Goal: Transaction & Acquisition: Purchase product/service

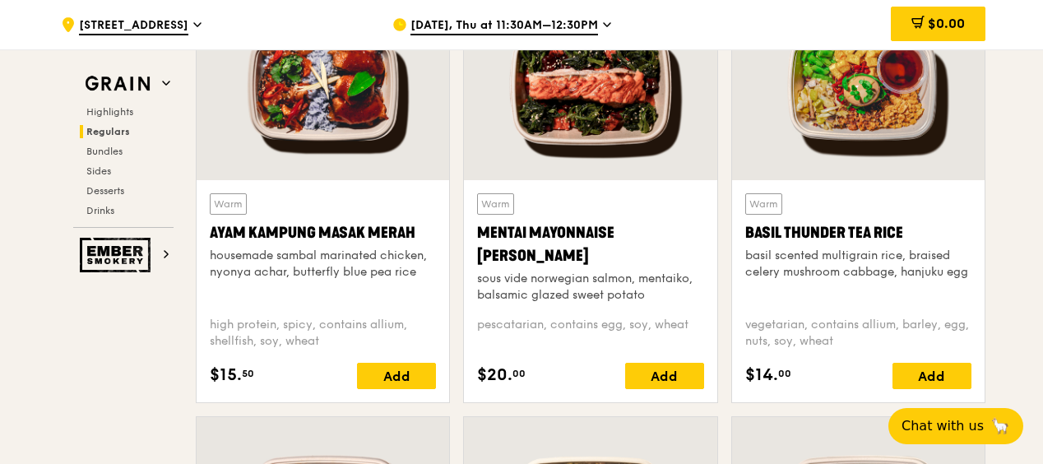
scroll to position [1648, 0]
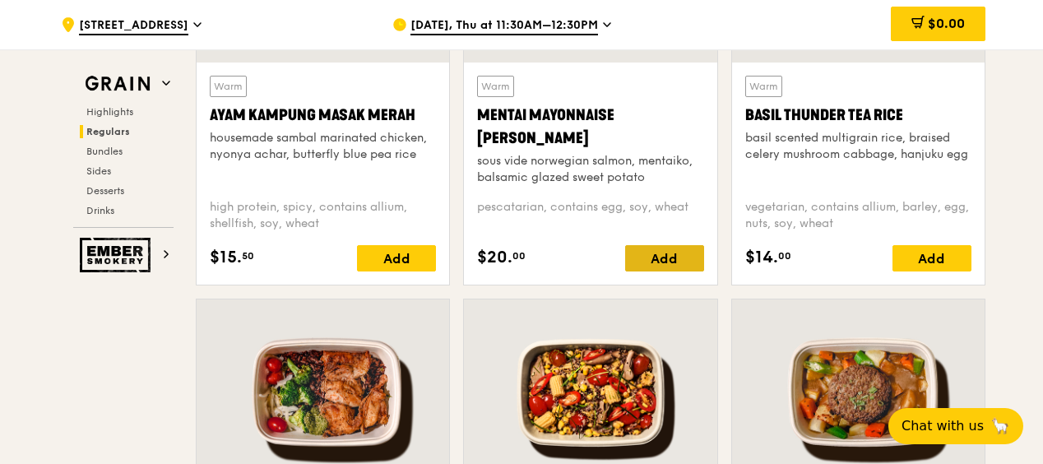
click at [635, 253] on div "Add" at bounding box center [664, 258] width 79 height 26
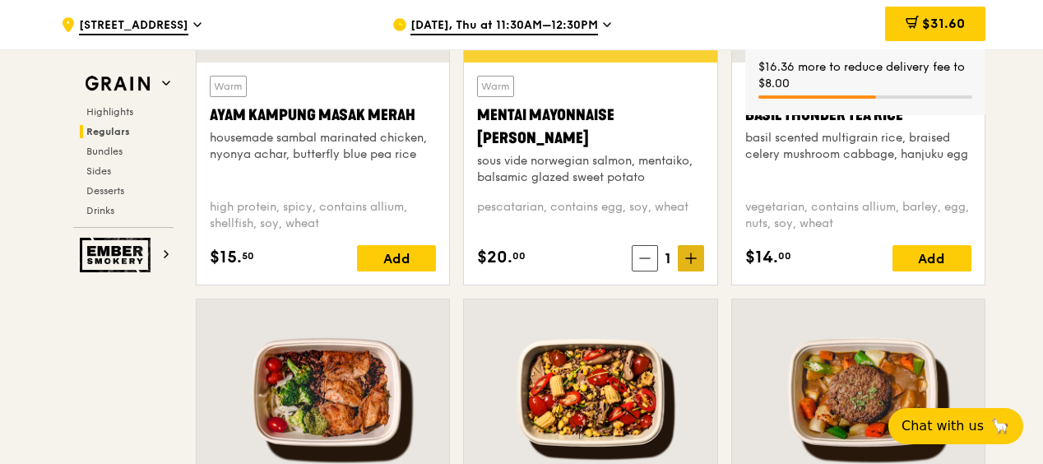
click at [694, 266] on span at bounding box center [691, 258] width 26 height 26
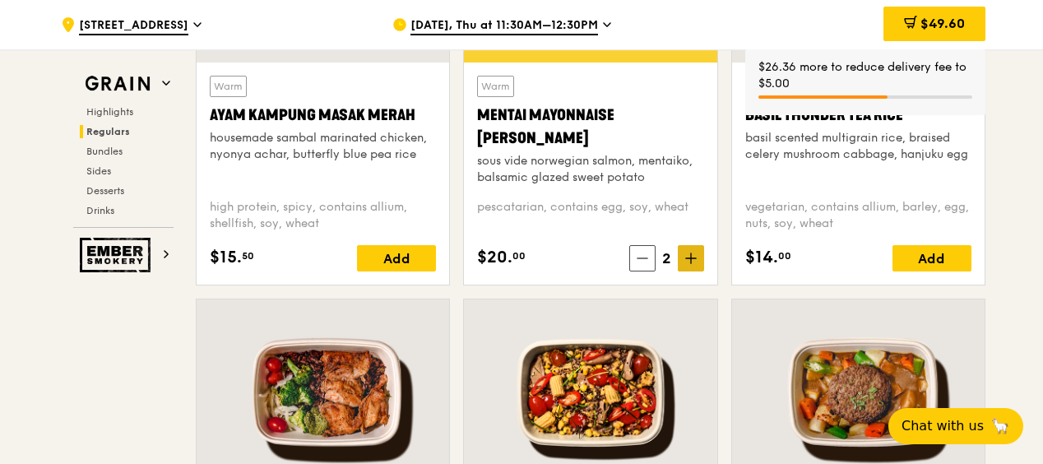
click at [696, 260] on span at bounding box center [691, 258] width 26 height 26
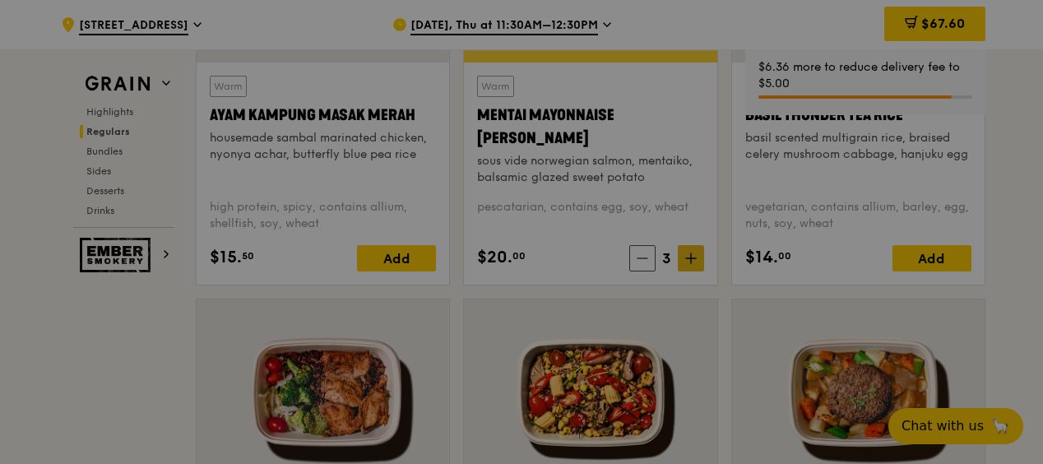
click at [697, 261] on div at bounding box center [521, 232] width 1043 height 464
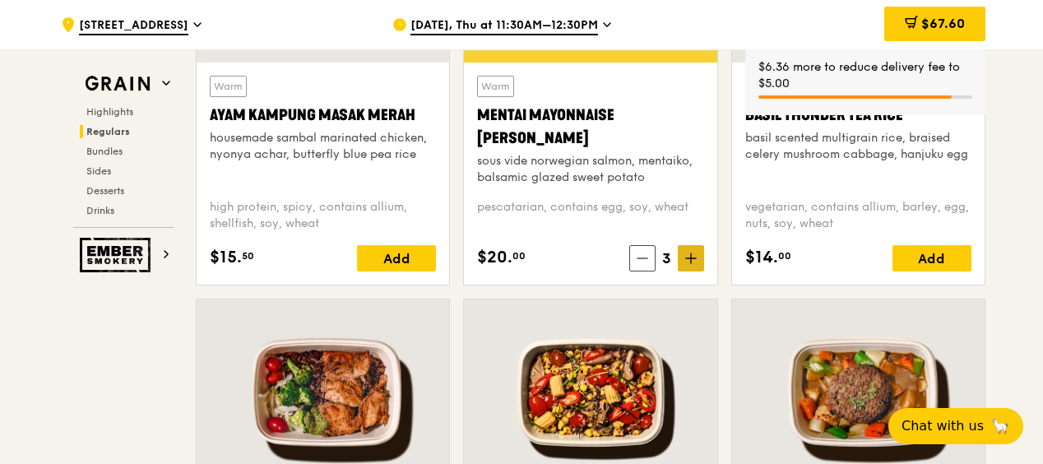
click at [691, 258] on icon at bounding box center [692, 259] width 12 height 12
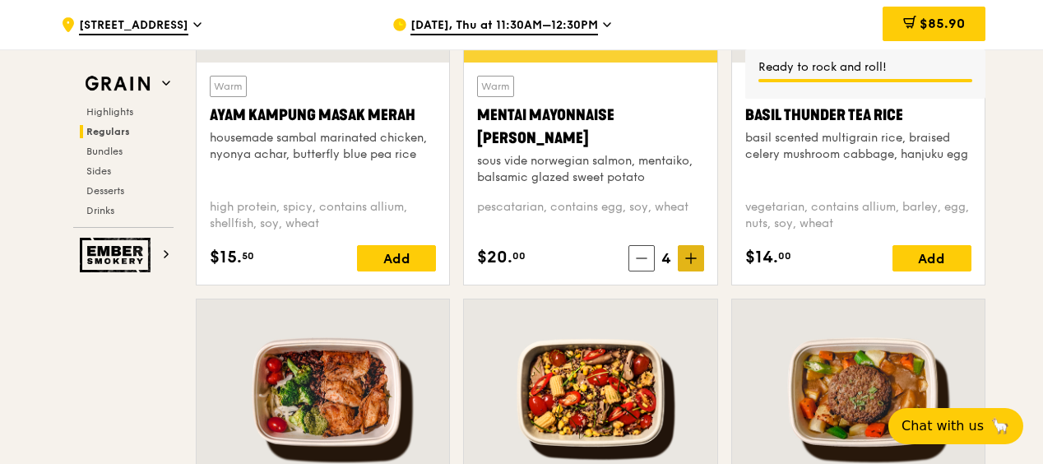
click at [691, 258] on icon at bounding box center [692, 259] width 12 height 12
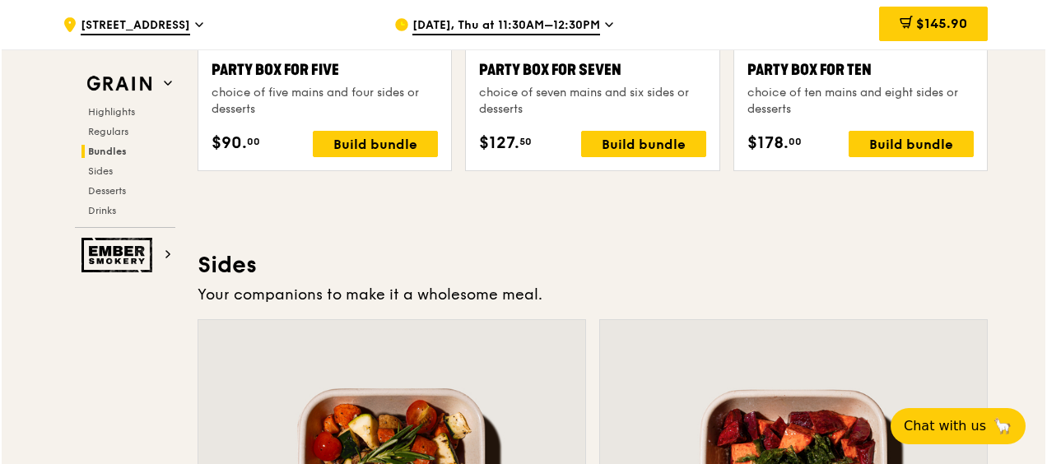
scroll to position [3377, 0]
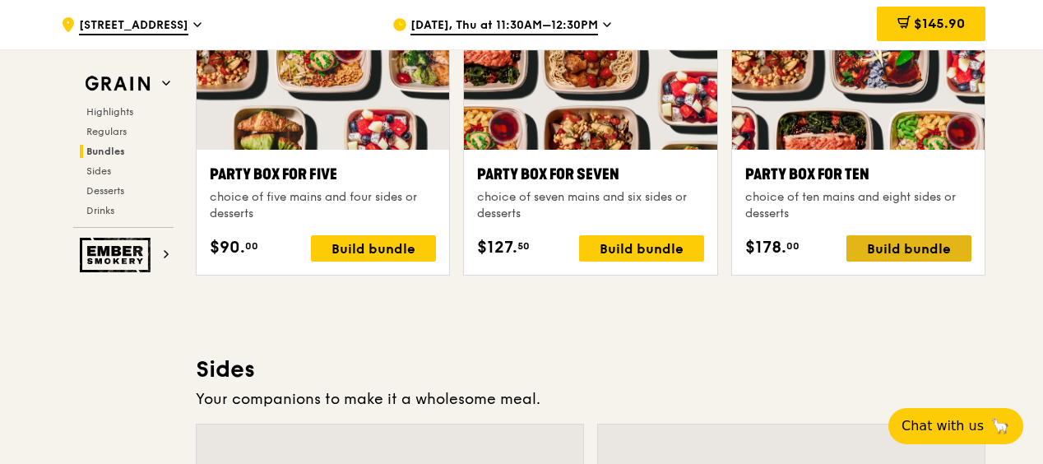
click at [903, 245] on div "Build bundle" at bounding box center [909, 248] width 125 height 26
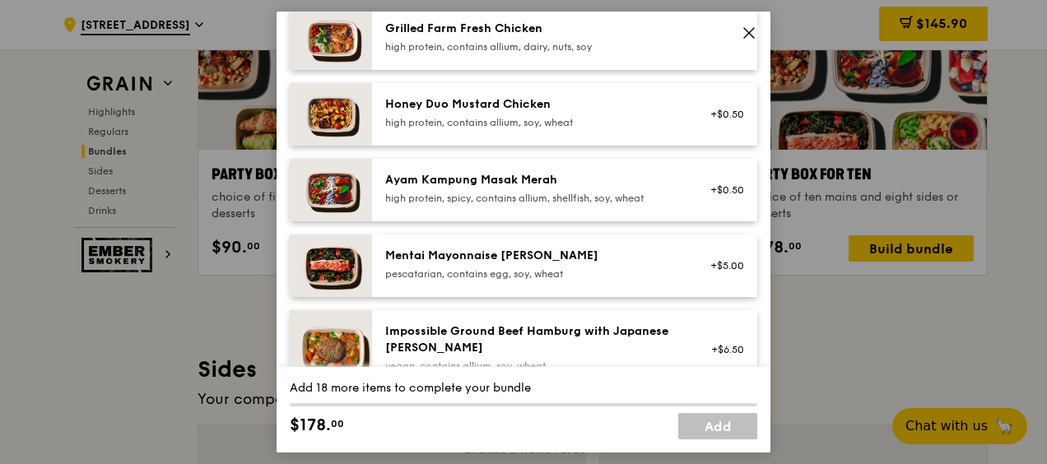
scroll to position [494, 0]
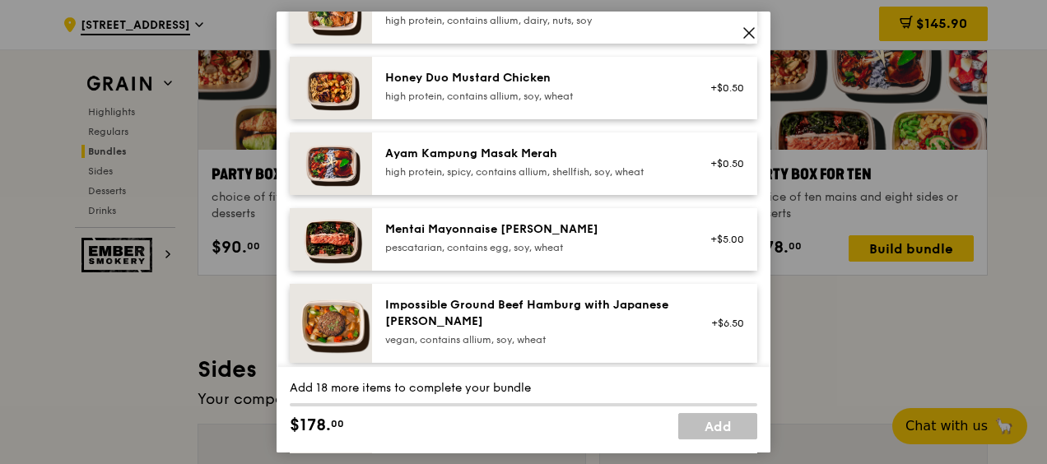
click at [581, 86] on div "Honey Duo Mustard Chicken high protein, contains allium, soy, wheat" at bounding box center [532, 86] width 295 height 33
click at [293, 74] on div "1x" at bounding box center [289, 77] width 18 height 18
click at [293, 74] on div "2x" at bounding box center [289, 77] width 18 height 18
click at [509, 156] on div "Ayam Kampung Masak Merah" at bounding box center [532, 154] width 295 height 16
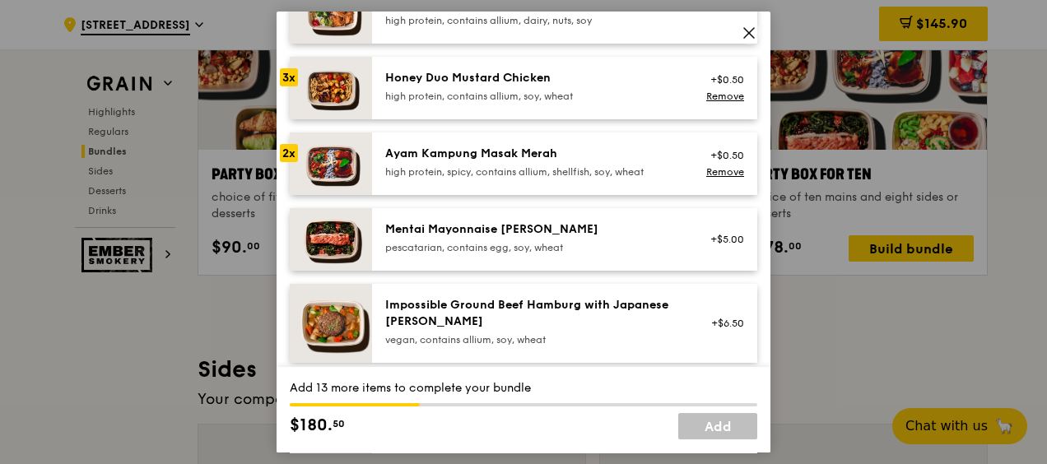
click at [509, 156] on div "Ayam Kampung Masak Merah" at bounding box center [532, 154] width 295 height 16
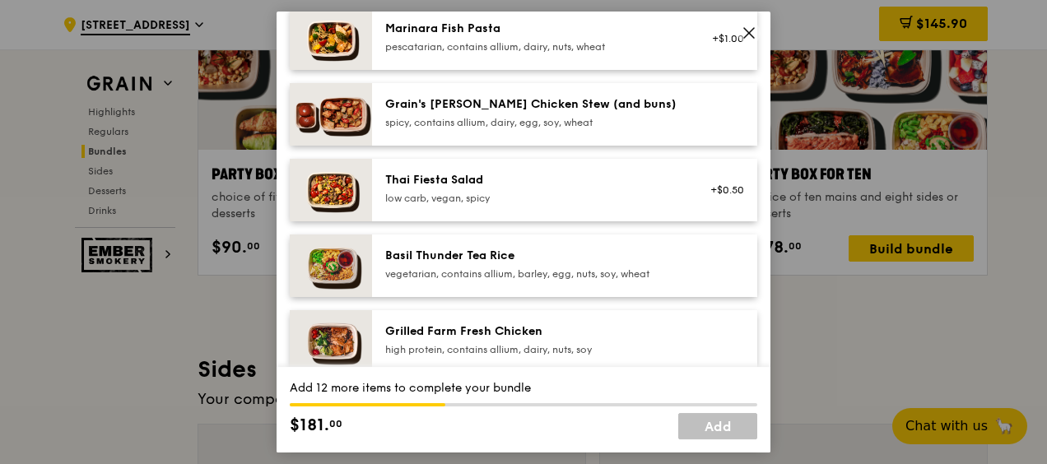
scroll to position [329, 0]
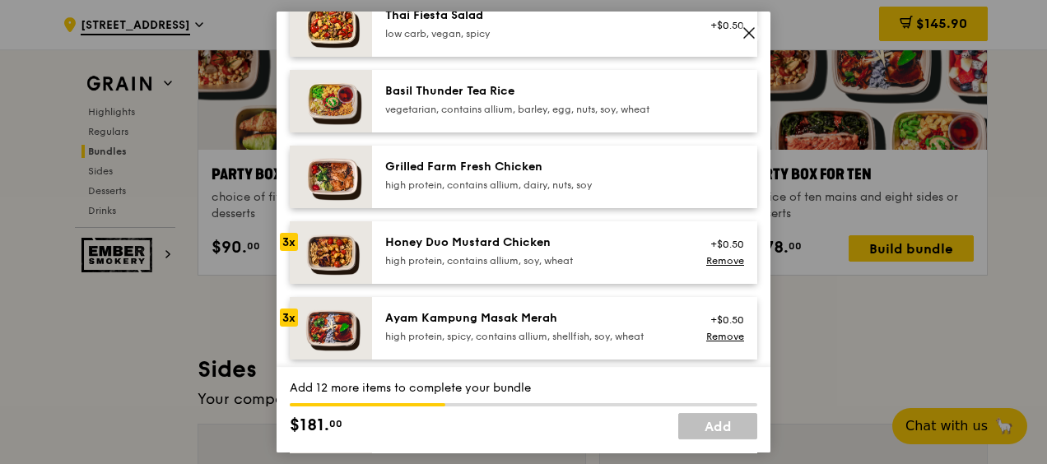
click at [485, 173] on div "Grilled Farm Fresh Chicken" at bounding box center [532, 167] width 295 height 16
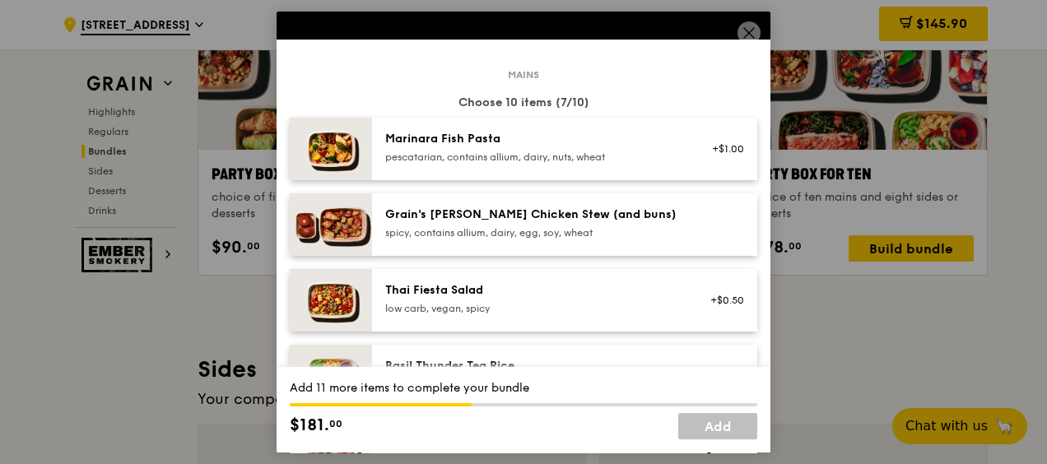
scroll to position [0, 0]
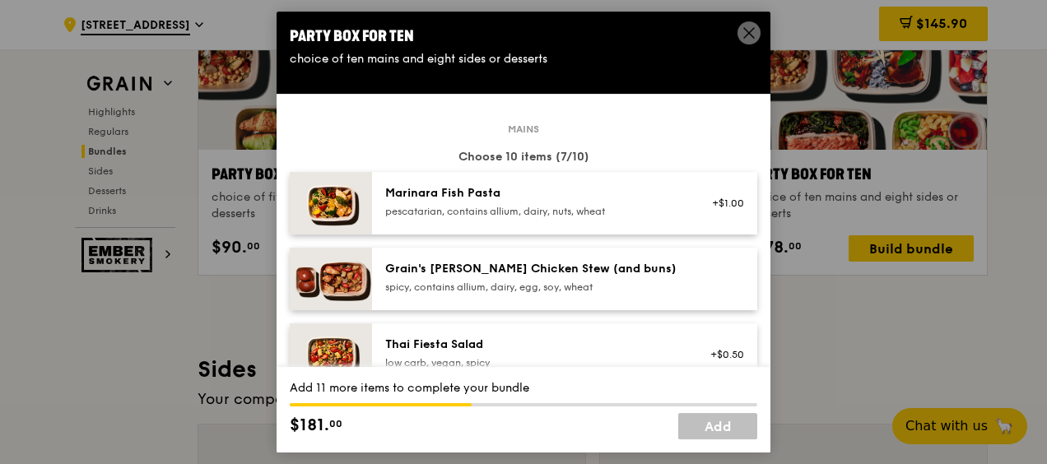
click at [488, 268] on div "Grain's [PERSON_NAME] Chicken Stew (and buns)" at bounding box center [532, 269] width 295 height 16
click at [553, 205] on div "pescatarian, contains allium, dairy, nuts, wheat" at bounding box center [532, 211] width 295 height 13
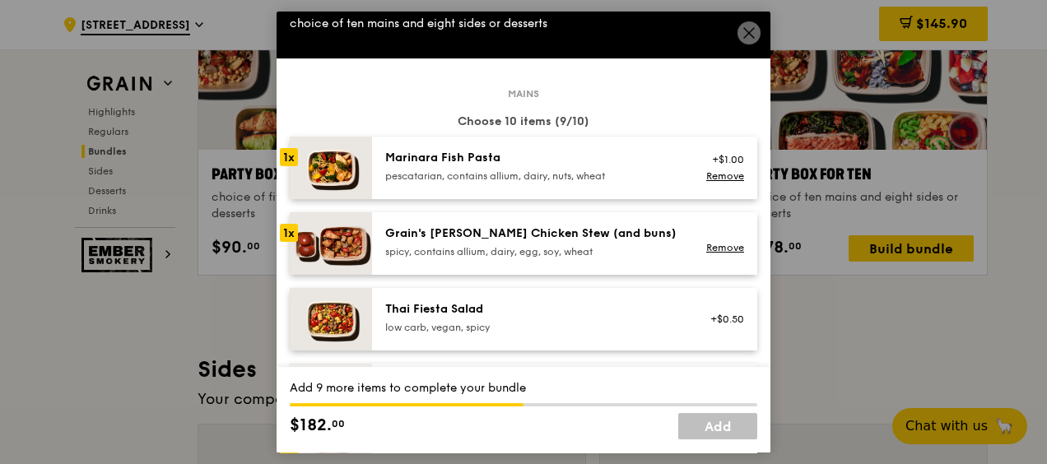
scroll to position [247, 0]
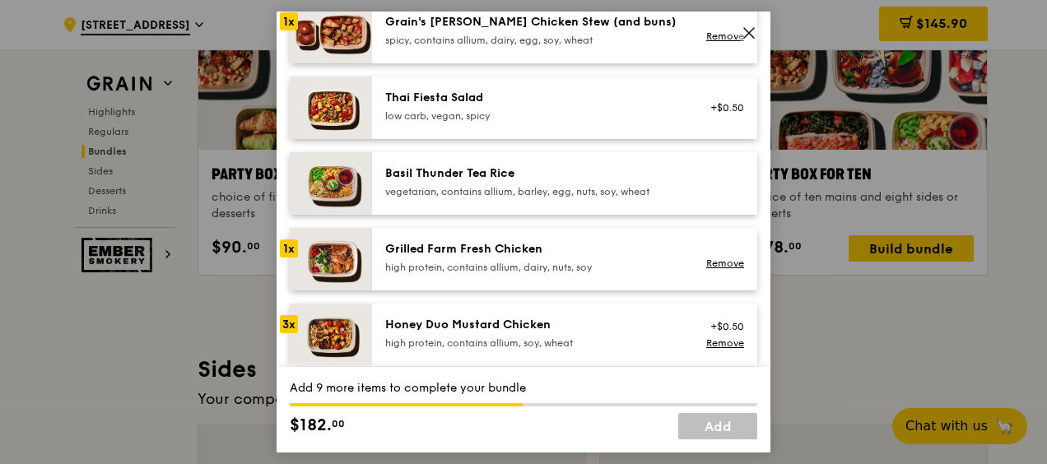
click at [556, 193] on div "vegetarian, contains allium, barley, egg, nuts, soy, wheat" at bounding box center [532, 191] width 295 height 13
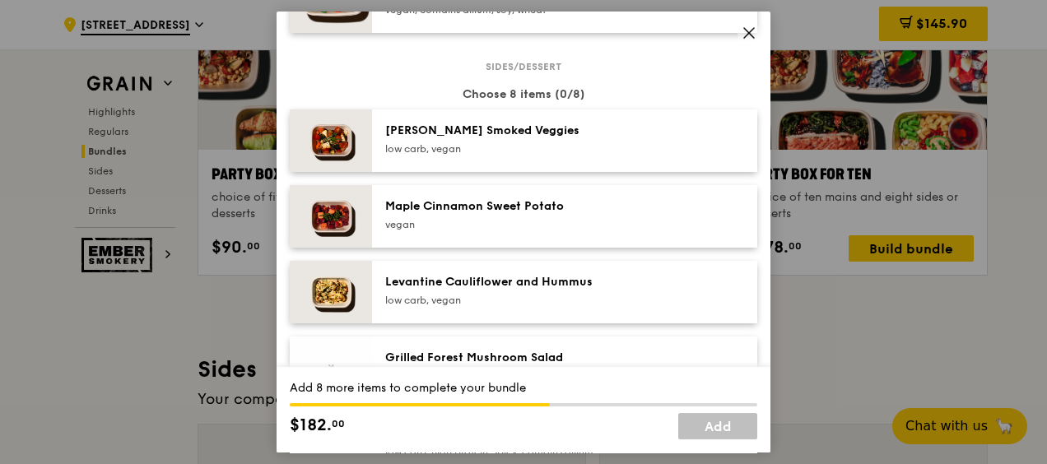
scroll to position [823, 0]
click at [552, 124] on div "[PERSON_NAME] Smoked Veggies" at bounding box center [532, 131] width 295 height 16
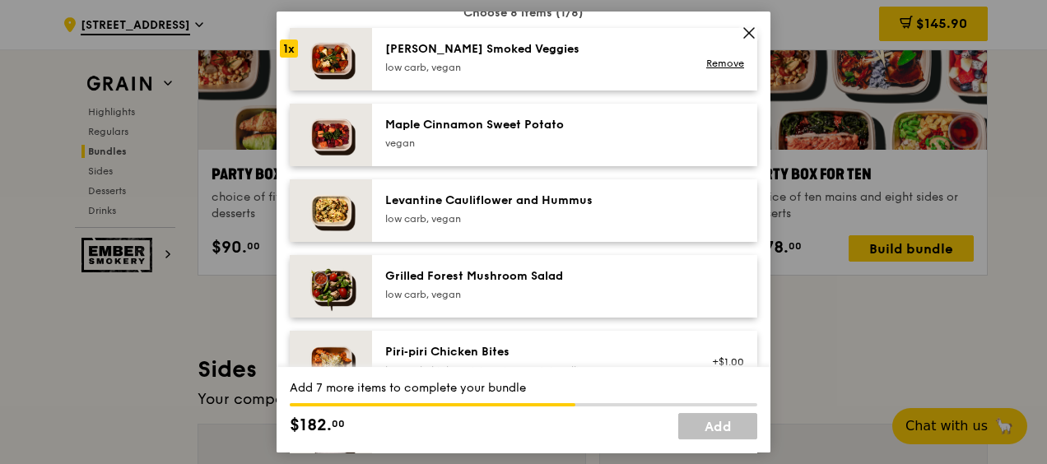
click at [582, 201] on div "Levantine Cauliflower and Hummus" at bounding box center [532, 201] width 295 height 16
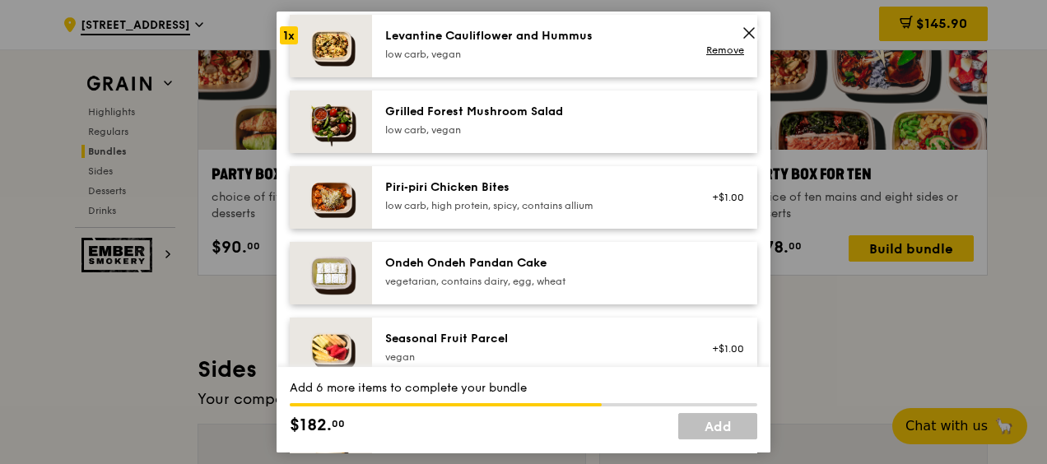
scroll to position [1152, 0]
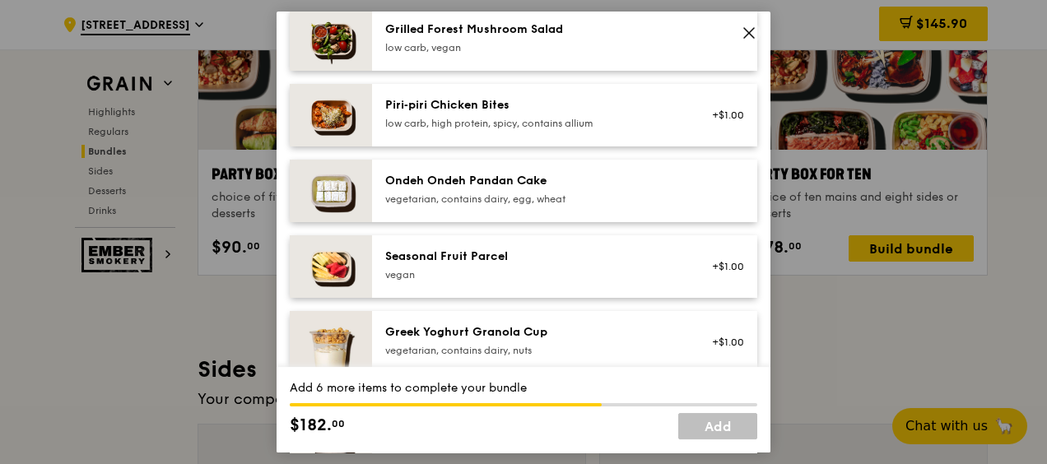
click at [577, 178] on div "Ondeh Ondeh Pandan Cake" at bounding box center [532, 181] width 295 height 16
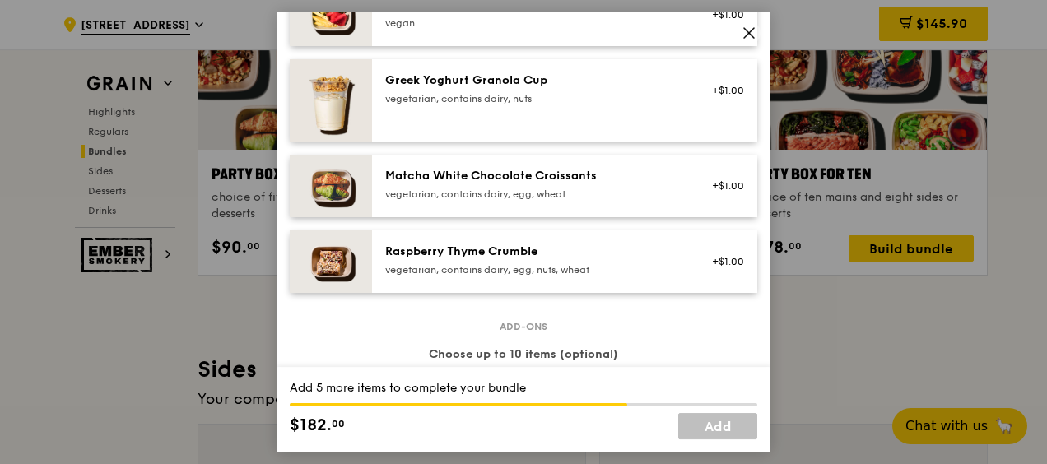
scroll to position [1346, 0]
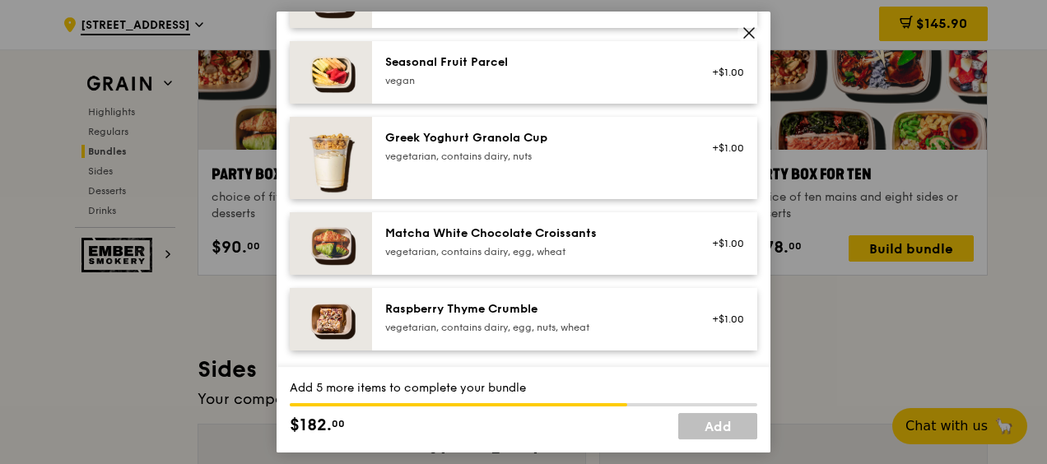
click at [488, 63] on div "Seasonal Fruit Parcel" at bounding box center [532, 62] width 295 height 16
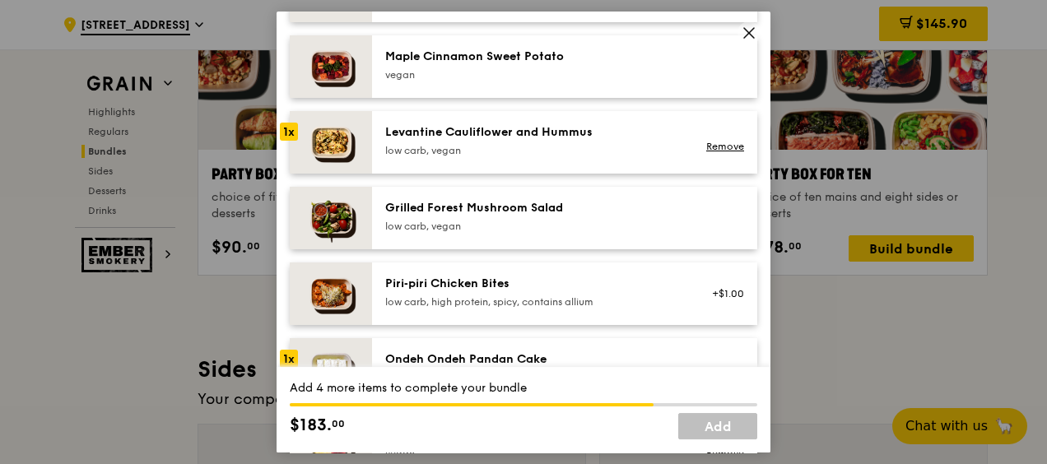
scroll to position [935, 0]
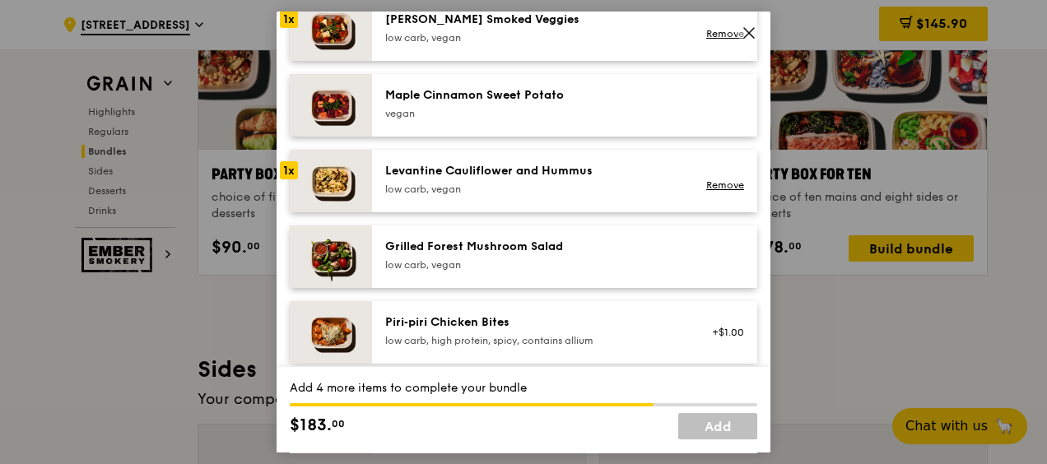
click at [531, 258] on div "low carb, vegan" at bounding box center [532, 264] width 295 height 13
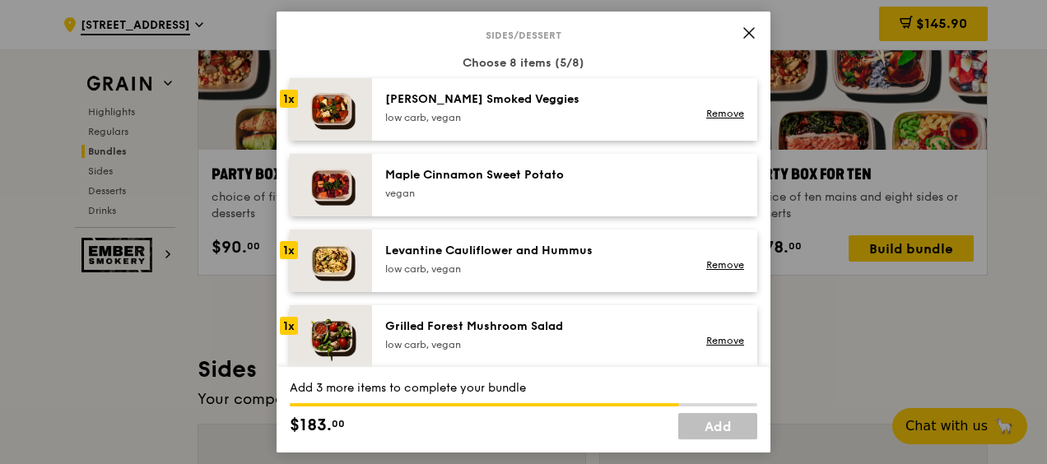
scroll to position [770, 0]
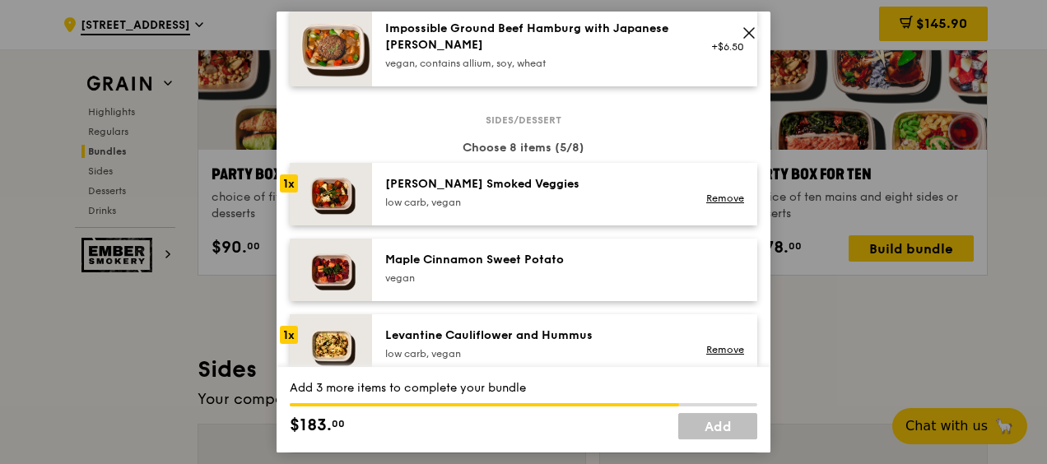
click at [566, 272] on div "vegan" at bounding box center [532, 278] width 295 height 13
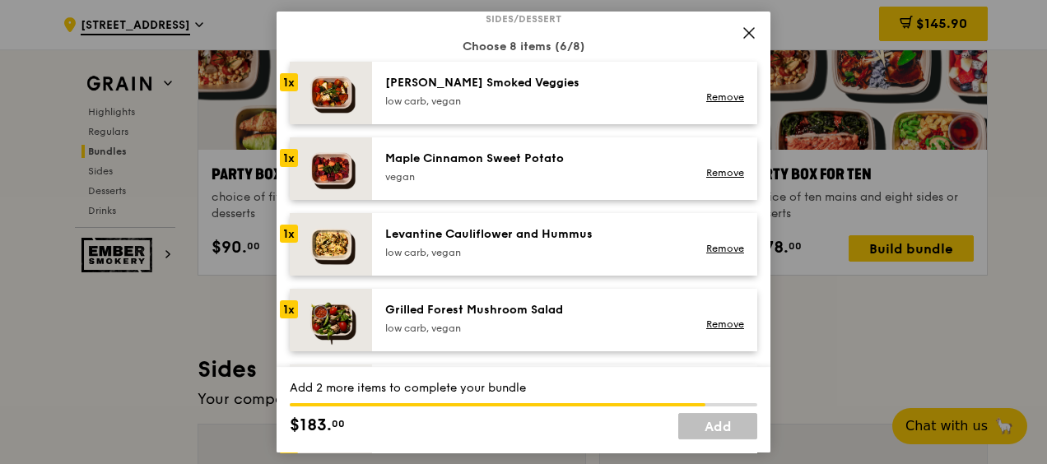
scroll to position [1036, 0]
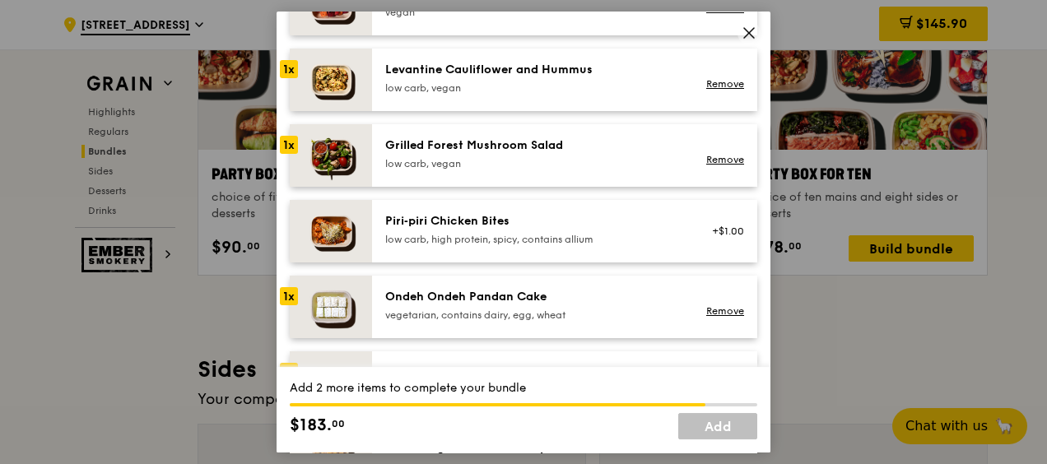
click at [632, 230] on div "Piri‑piri Chicken Bites low carb, high protein, spicy, contains allium" at bounding box center [532, 229] width 295 height 33
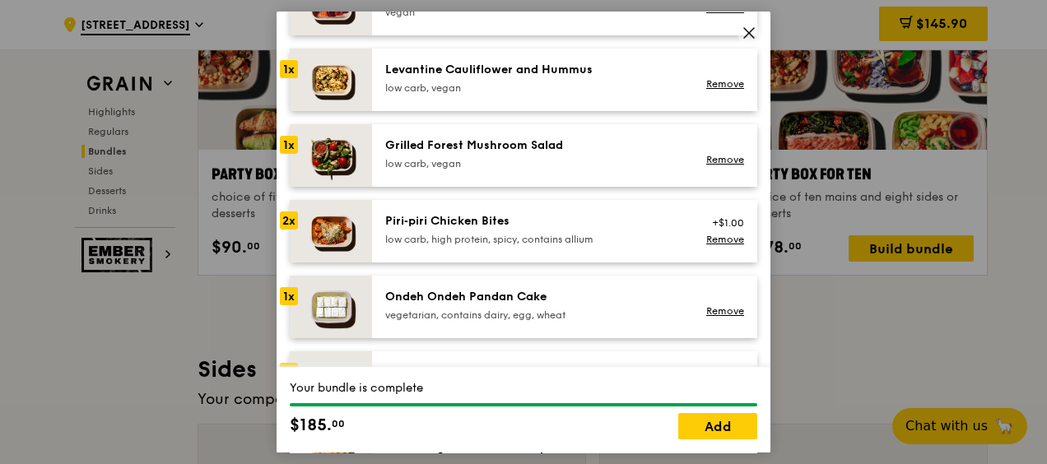
click at [296, 214] on div "2x" at bounding box center [289, 220] width 18 height 18
click at [290, 219] on div "2x" at bounding box center [289, 220] width 18 height 18
click at [709, 240] on link "Remove" at bounding box center [725, 240] width 38 height 12
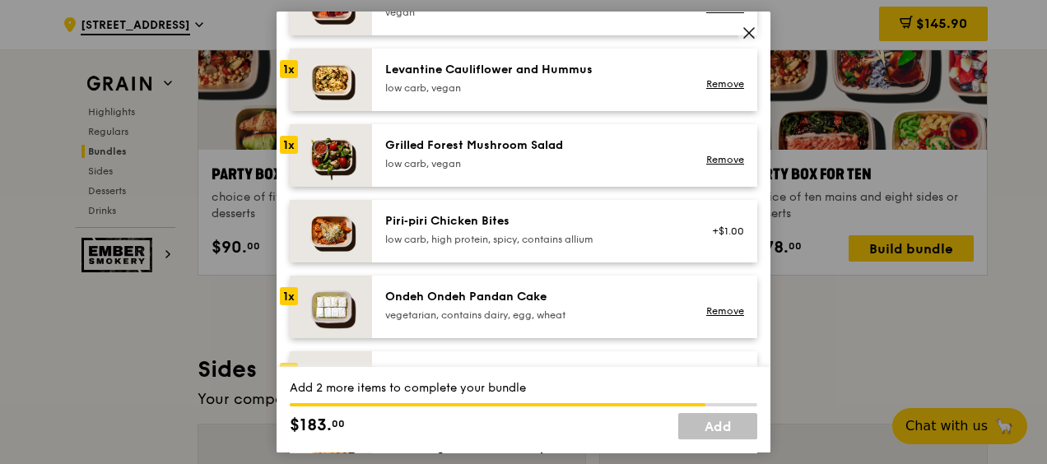
click at [425, 300] on div "Ondeh Ondeh Pandan Cake" at bounding box center [532, 297] width 295 height 16
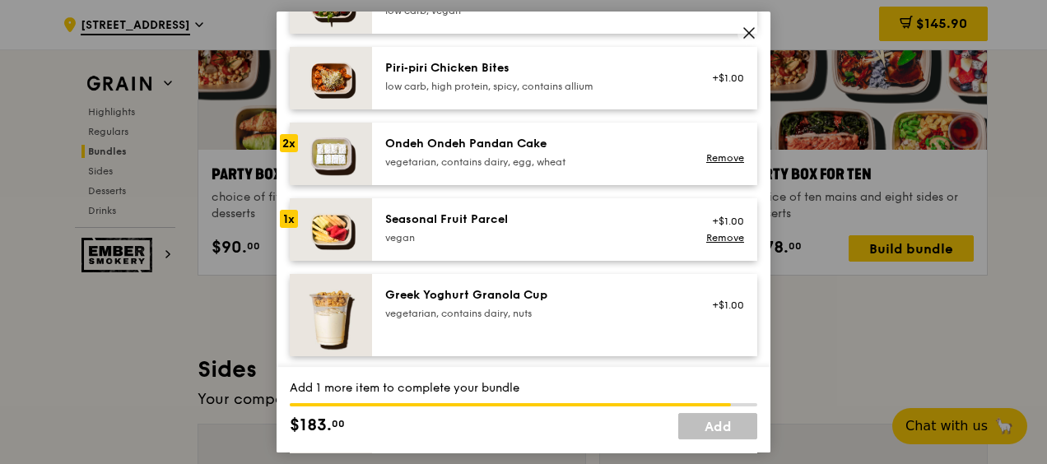
scroll to position [1201, 0]
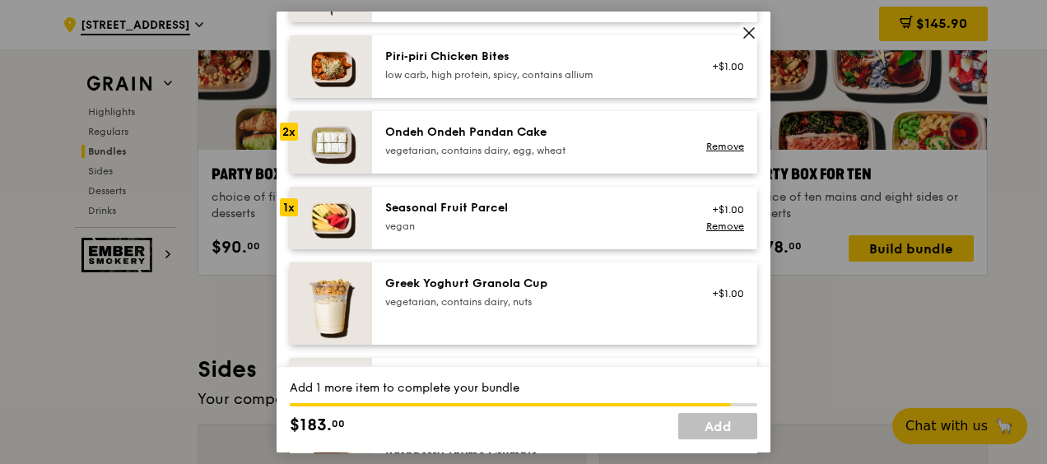
click at [575, 221] on div "vegan" at bounding box center [532, 226] width 295 height 13
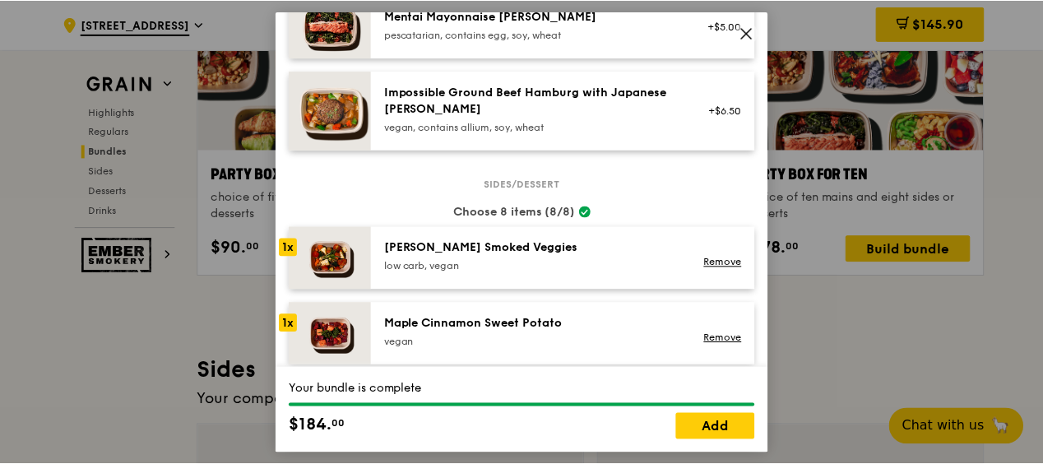
scroll to position [624, 0]
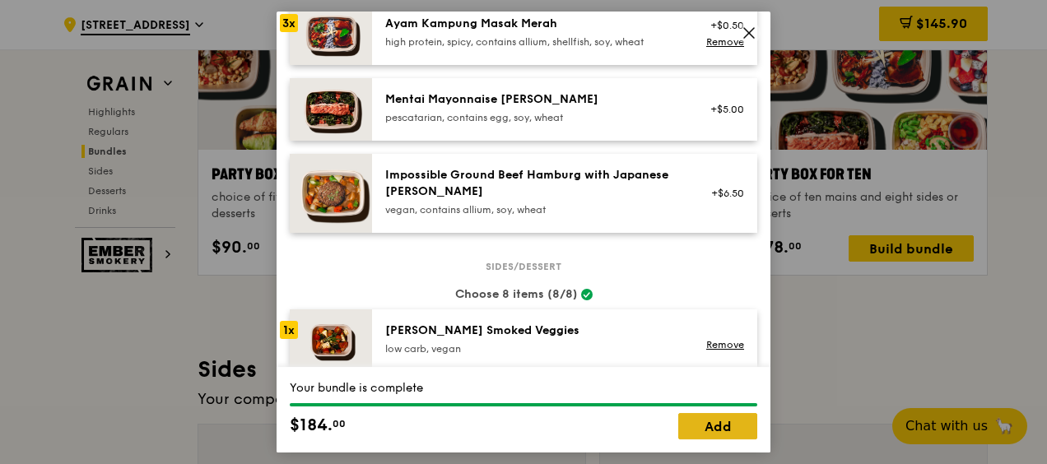
click at [715, 423] on link "Add" at bounding box center [717, 426] width 79 height 26
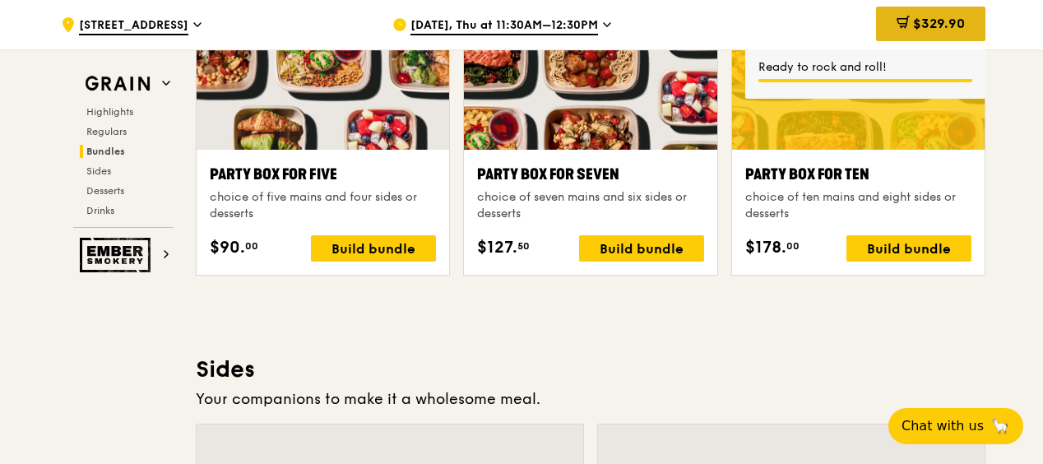
click at [908, 26] on div "$329.90" at bounding box center [930, 24] width 109 height 35
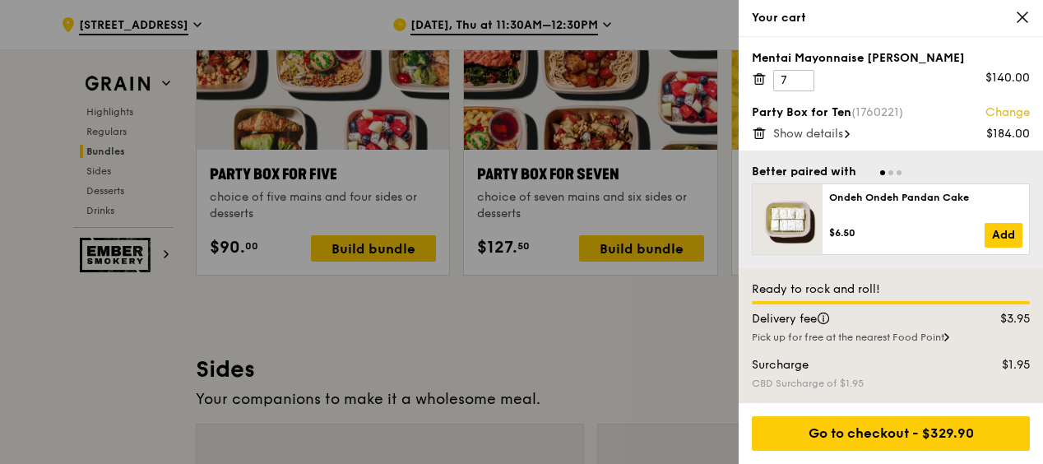
click at [811, 135] on span "Show details" at bounding box center [809, 134] width 70 height 14
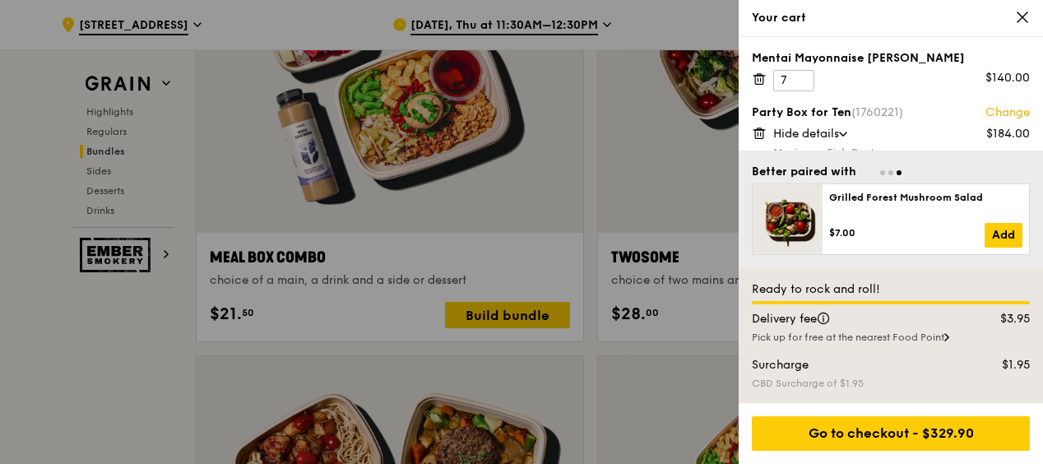
scroll to position [2642, 0]
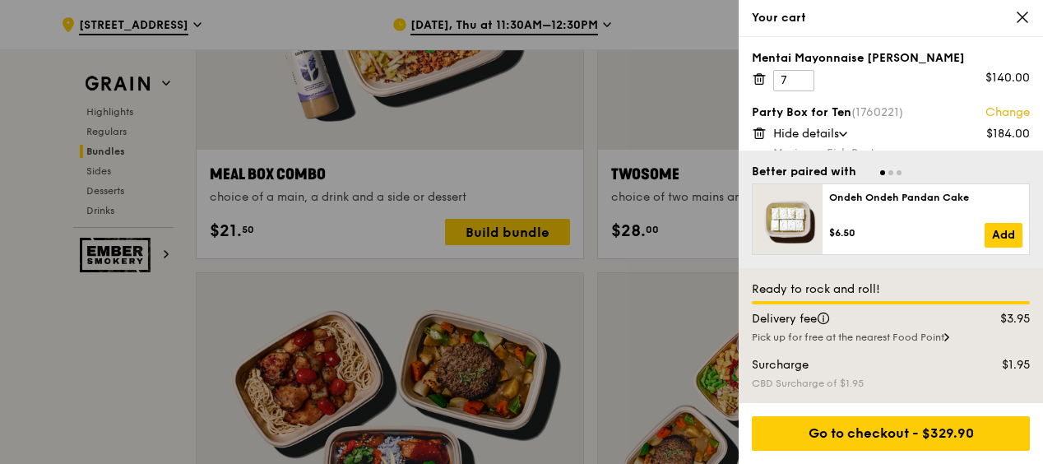
click at [882, 164] on div at bounding box center [891, 172] width 278 height 16
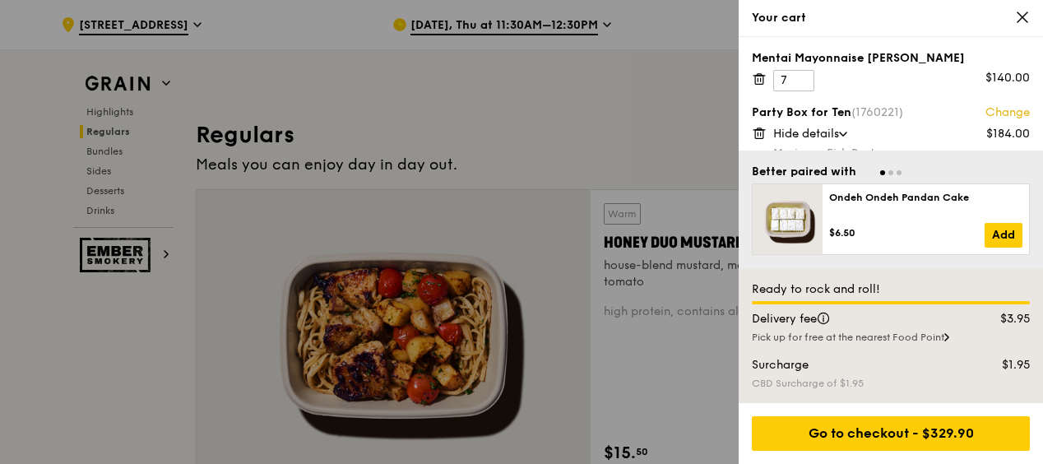
scroll to position [609, 0]
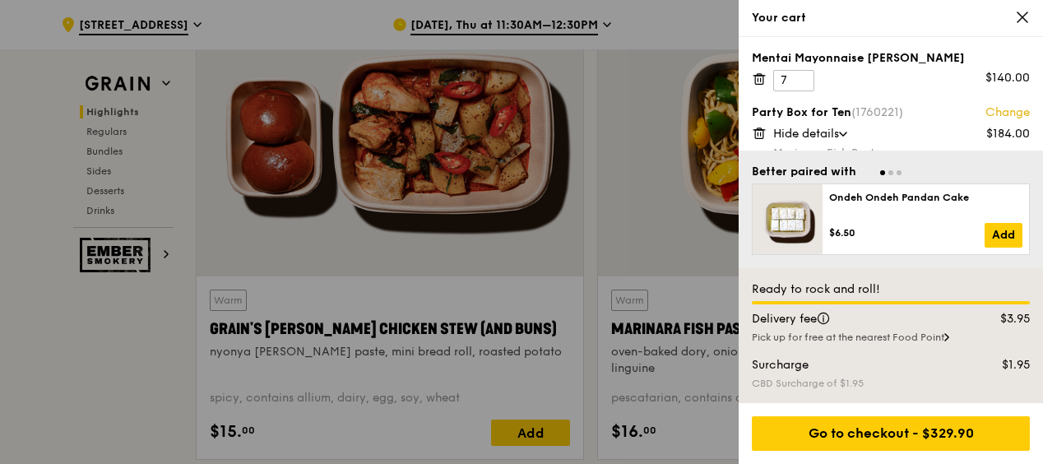
click at [870, 123] on div "Party Box for Ten (1760221) Change $184.00 Hide details Marinara Fish Pasta Gra…" at bounding box center [891, 250] width 278 height 290
click at [839, 135] on span "Hide details" at bounding box center [807, 134] width 66 height 14
click at [839, 134] on span "Show details" at bounding box center [809, 134] width 70 height 14
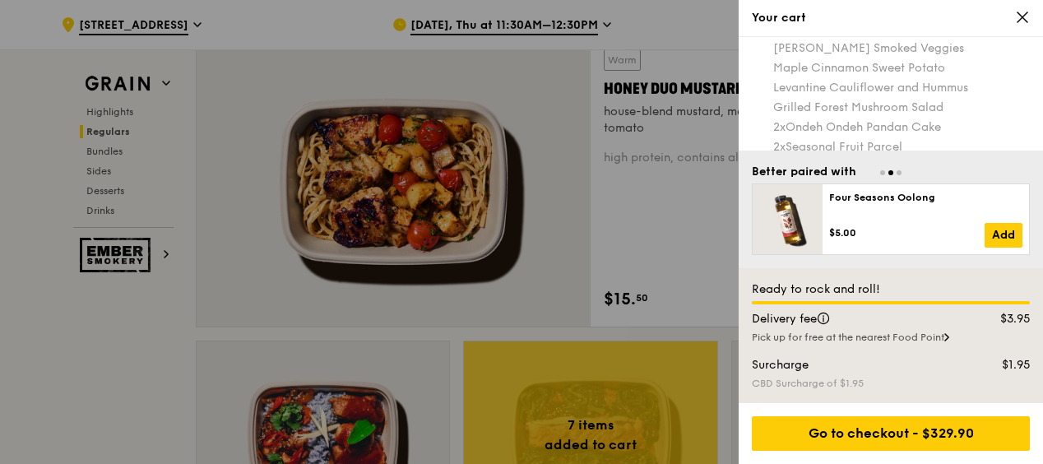
scroll to position [1185, 0]
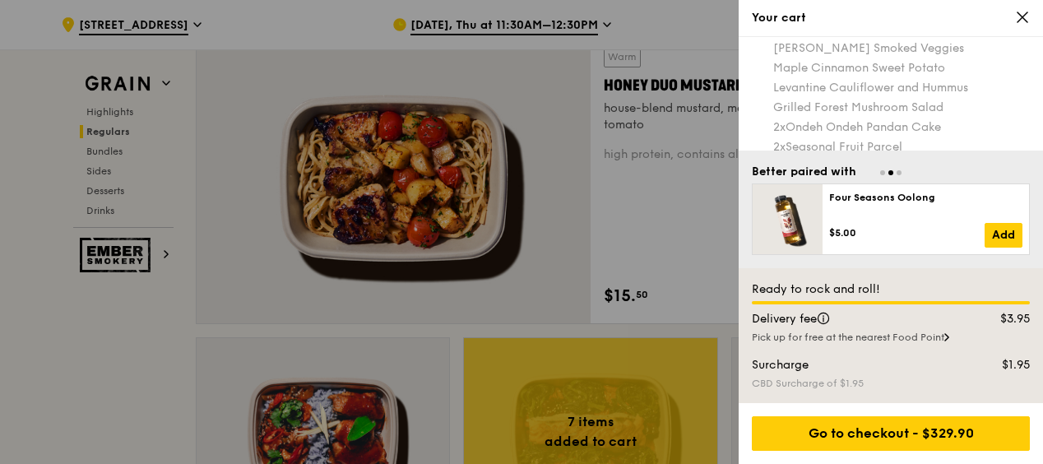
click at [1027, 16] on icon at bounding box center [1023, 17] width 15 height 15
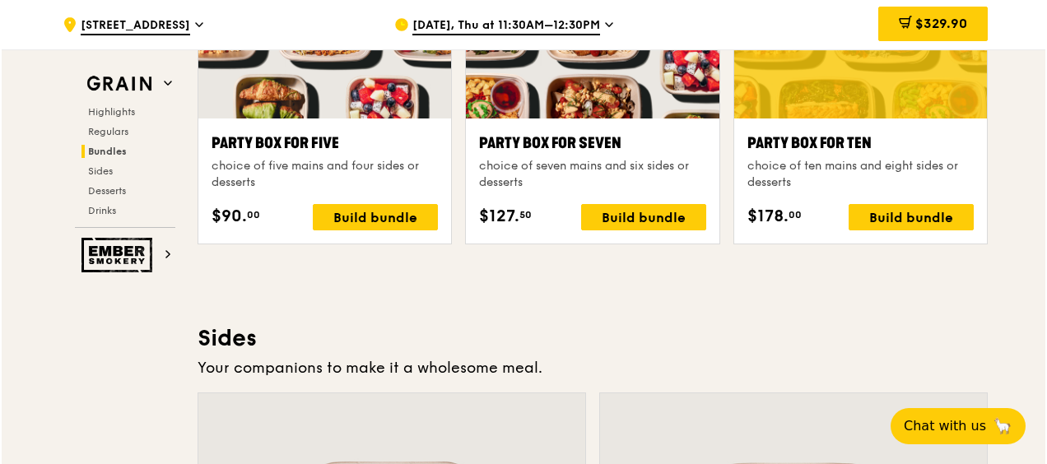
scroll to position [3327, 0]
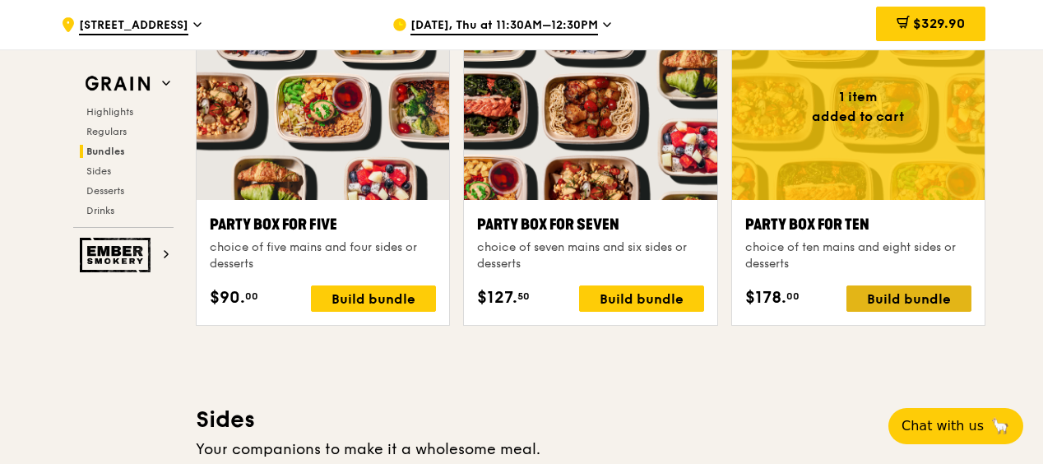
click at [914, 295] on div "Build bundle" at bounding box center [909, 299] width 125 height 26
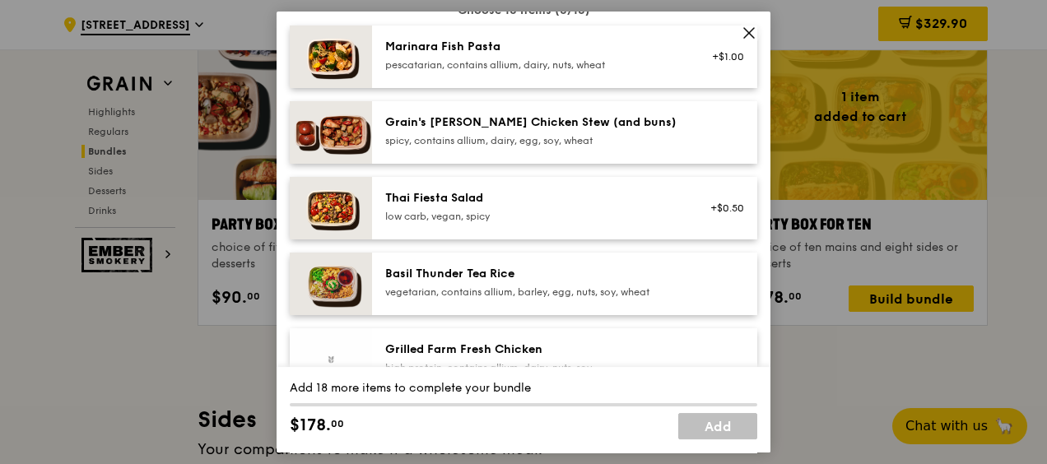
scroll to position [247, 0]
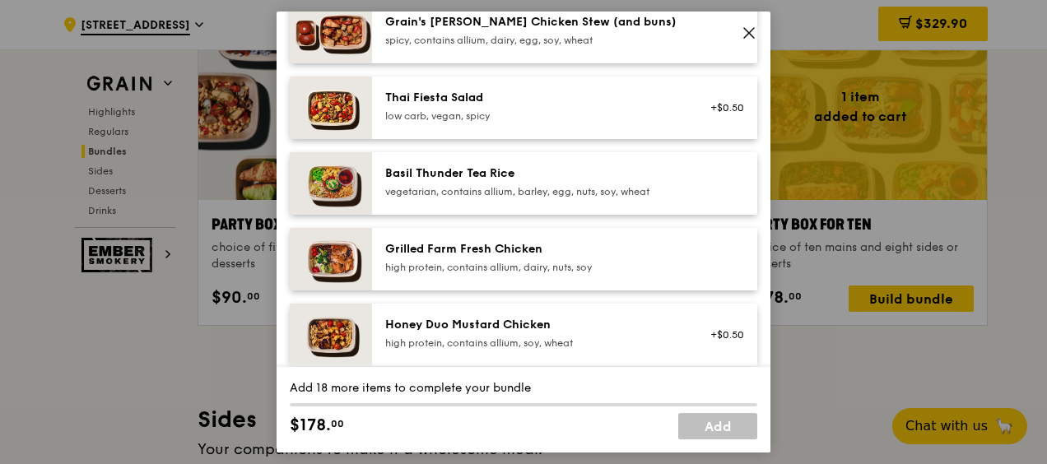
click at [747, 34] on icon at bounding box center [749, 33] width 10 height 10
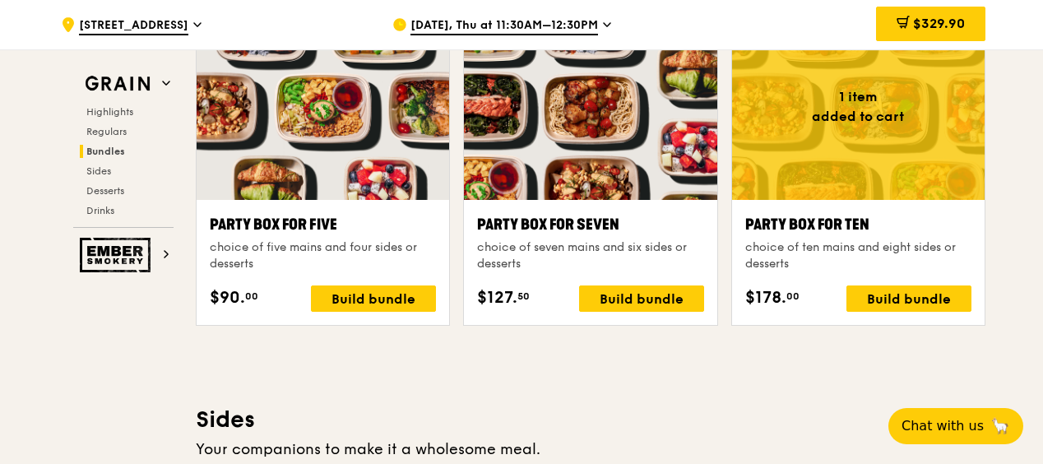
click at [892, 118] on div at bounding box center [858, 106] width 253 height 187
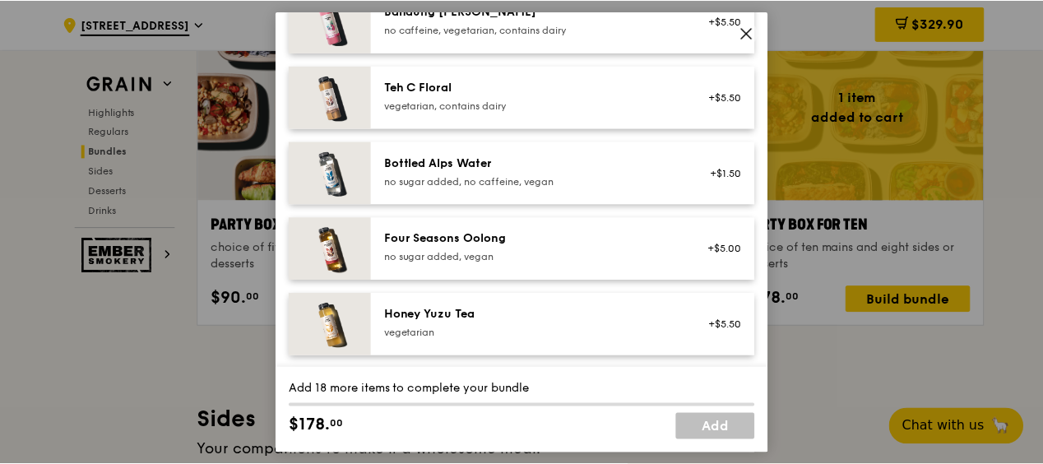
scroll to position [1852, 0]
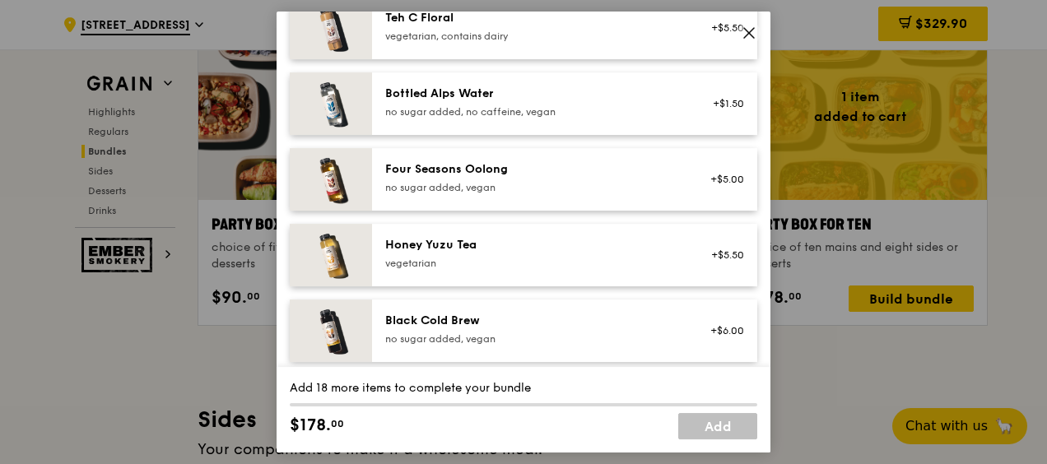
click at [746, 36] on icon at bounding box center [749, 33] width 10 height 10
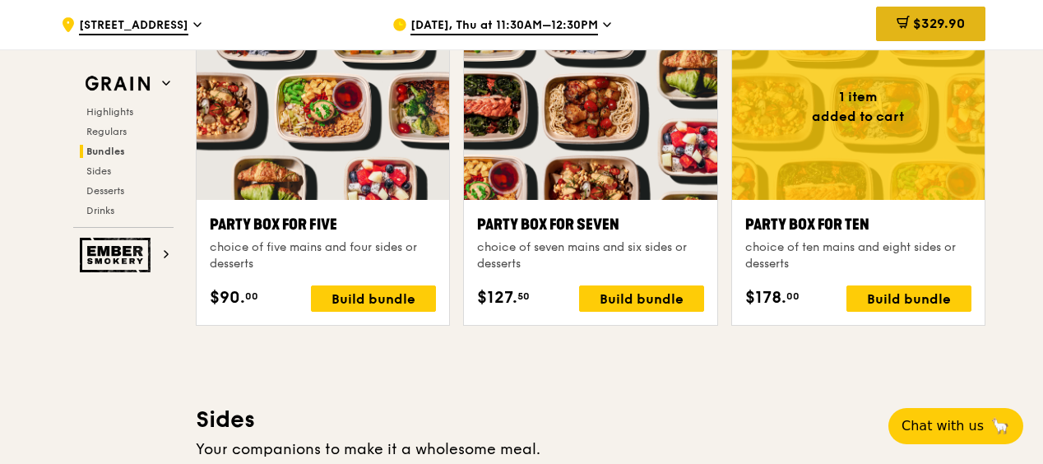
click at [923, 21] on span "$329.90" at bounding box center [939, 24] width 52 height 16
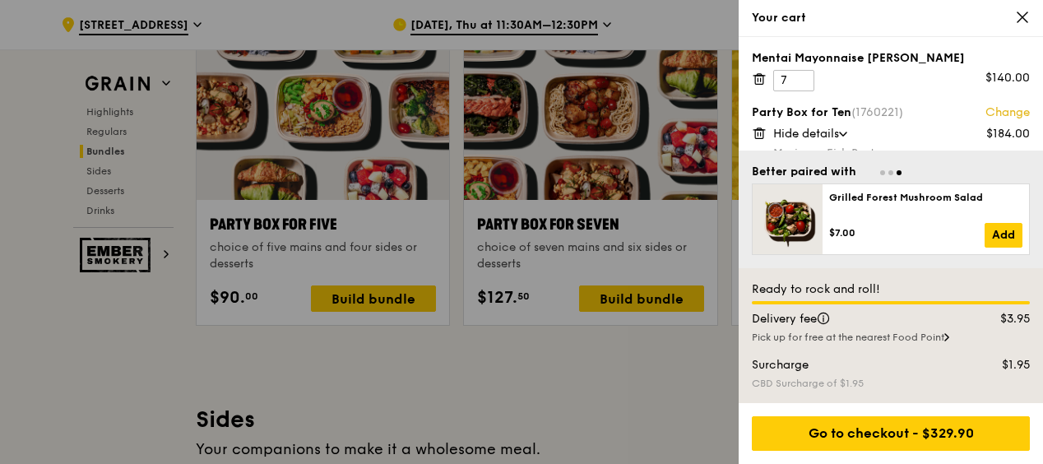
scroll to position [240, 0]
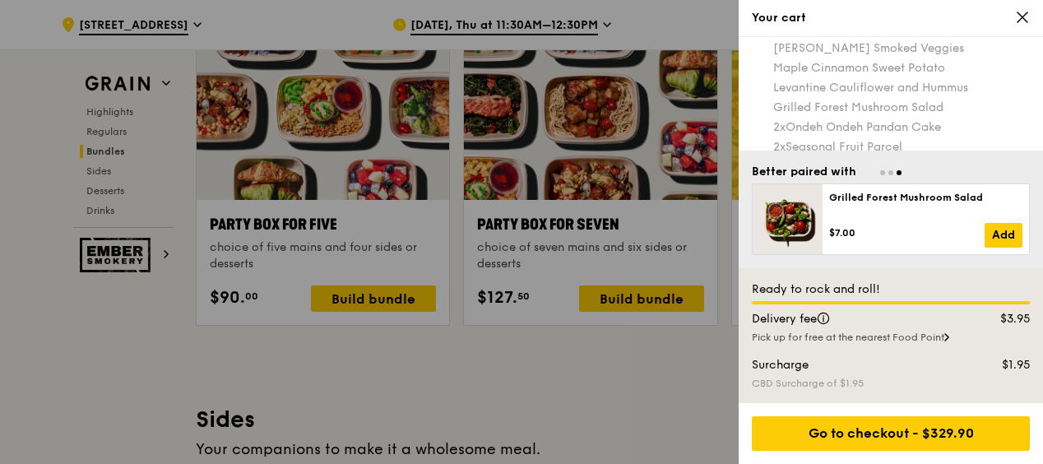
click at [879, 337] on div "Pick up for free at the nearest Food Point" at bounding box center [891, 337] width 278 height 13
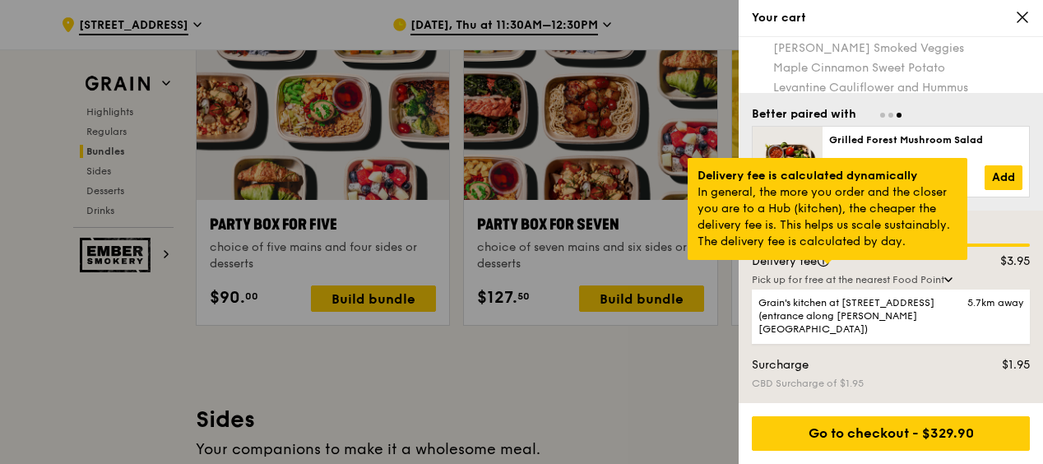
click at [824, 264] on div at bounding box center [828, 262] width 8 height 4
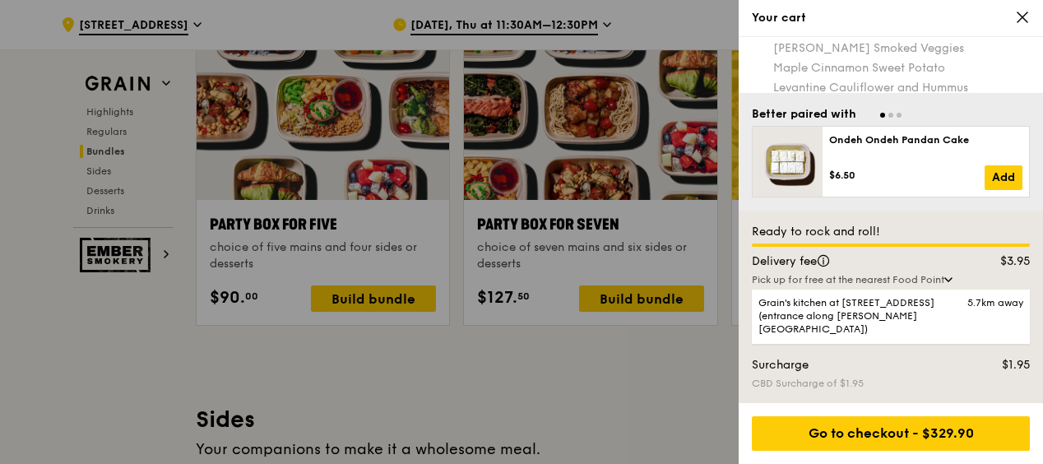
click at [948, 286] on div "Pick up for free at the nearest Food Point" at bounding box center [891, 279] width 278 height 13
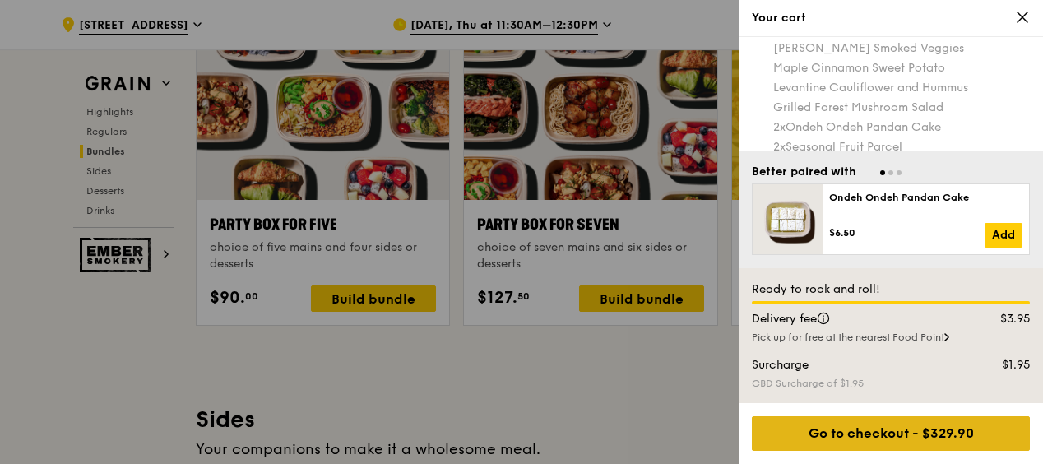
click at [855, 433] on div "Go to checkout - $329.90" at bounding box center [891, 433] width 278 height 35
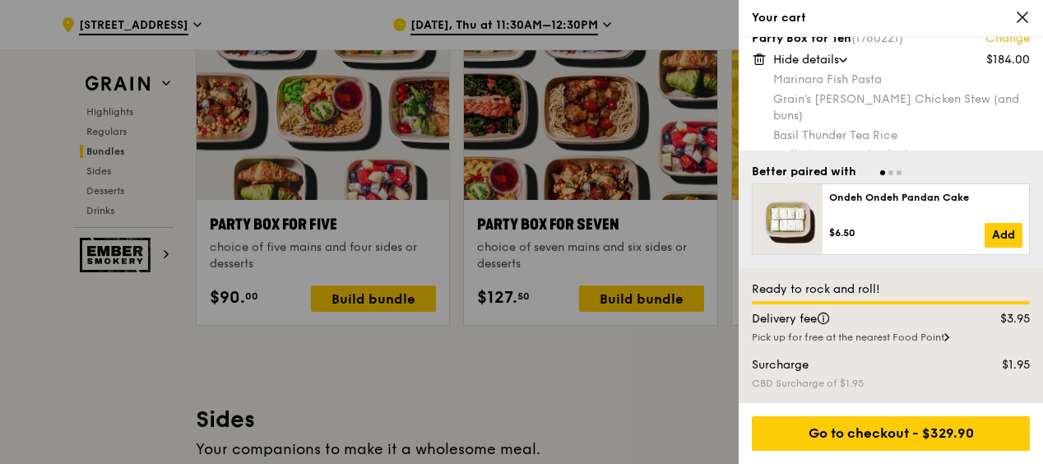
scroll to position [0, 0]
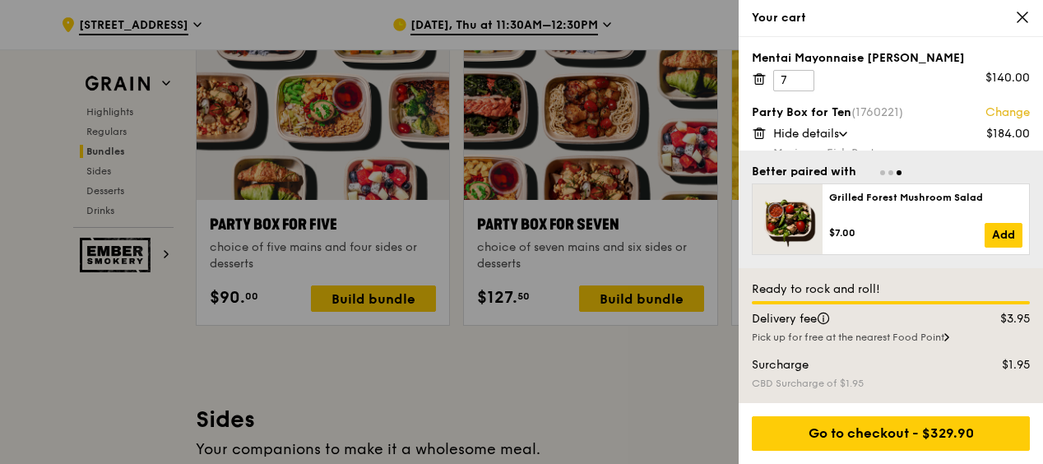
click at [416, 461] on div at bounding box center [521, 232] width 1043 height 464
